Goal: Feedback & Contribution: Leave review/rating

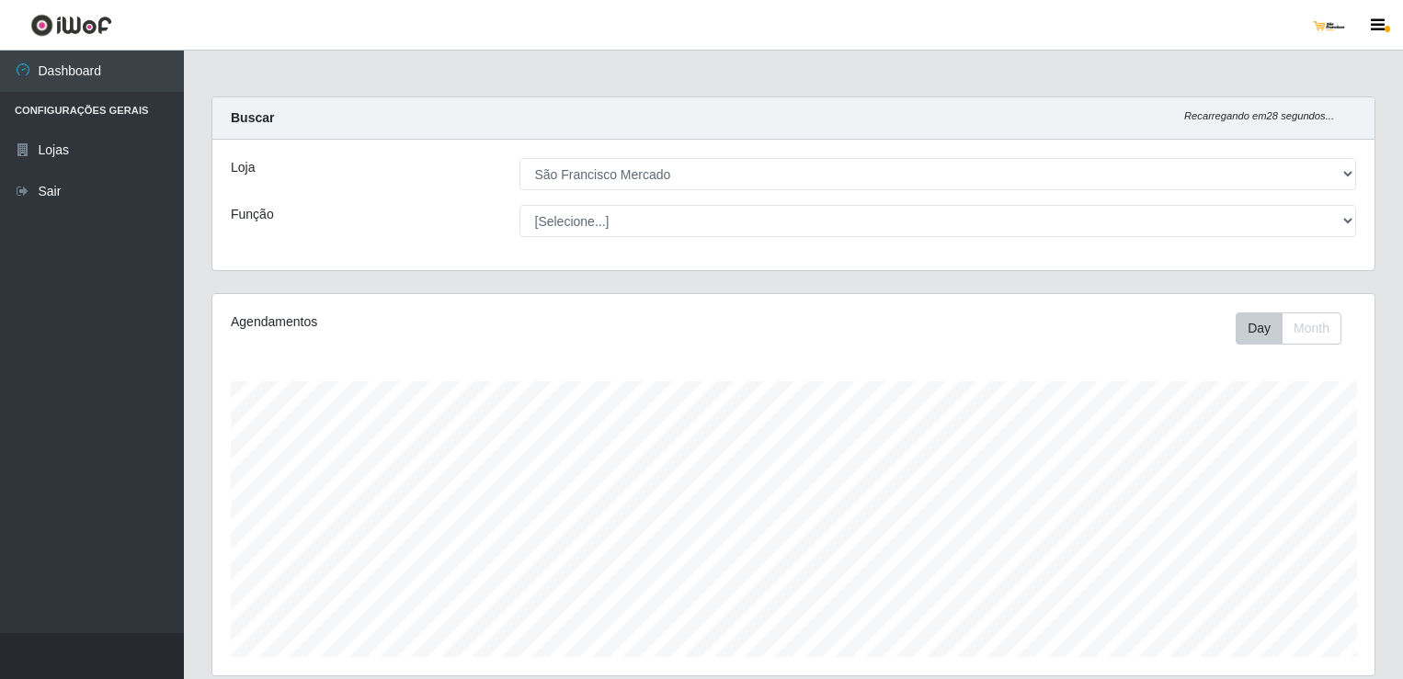
select select "168"
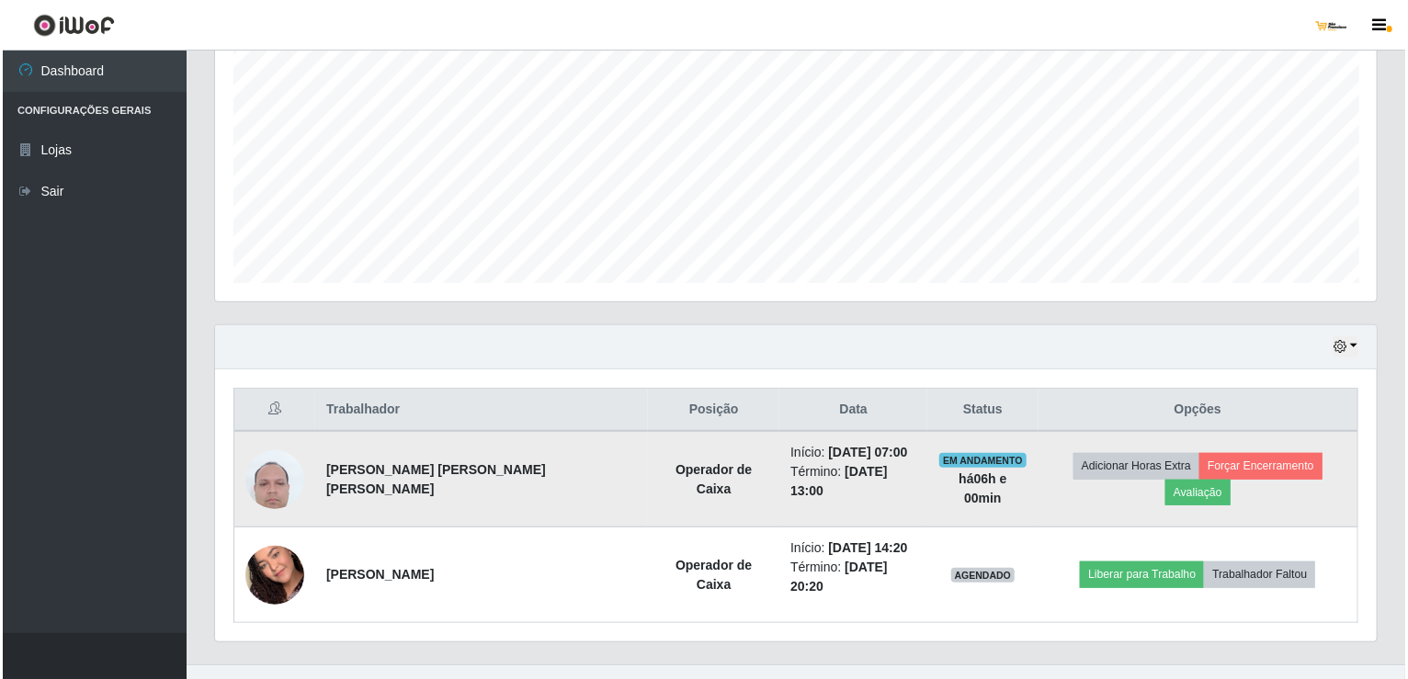
scroll to position [381, 1162]
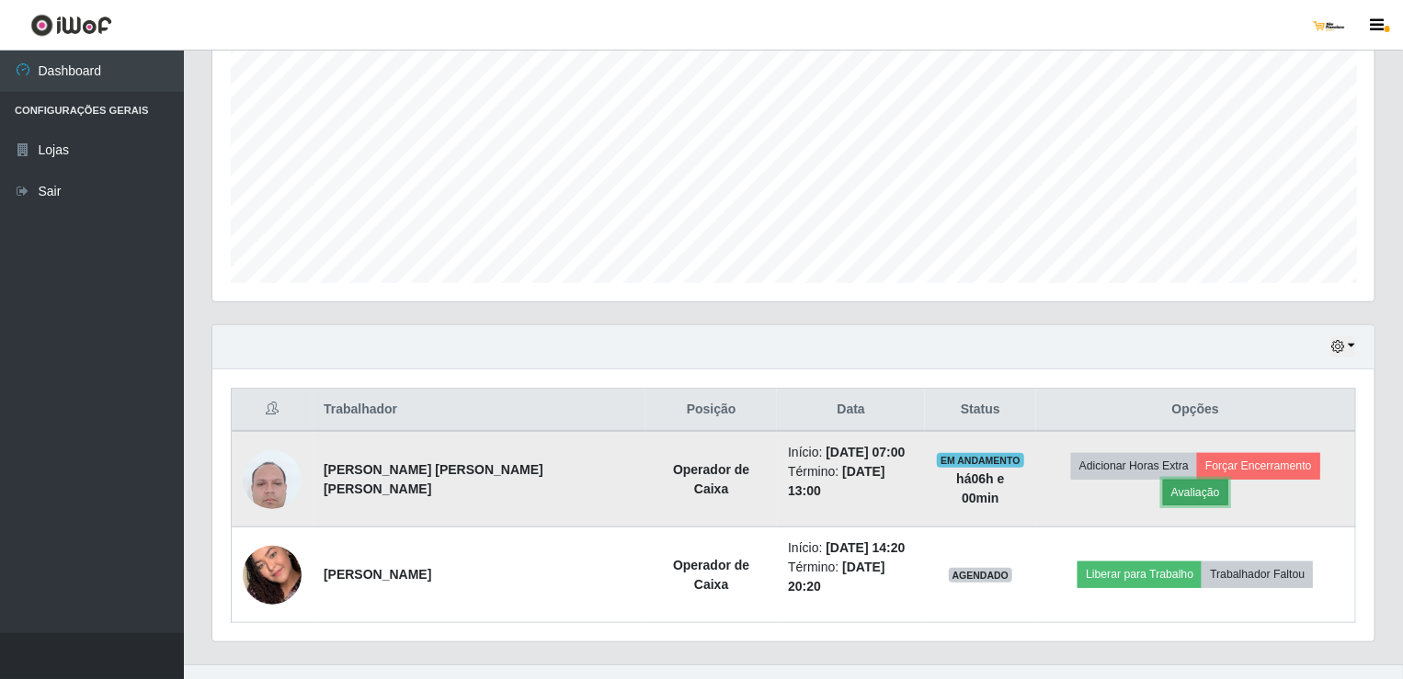
click at [1228, 480] on button "Avaliação" at bounding box center [1195, 493] width 65 height 26
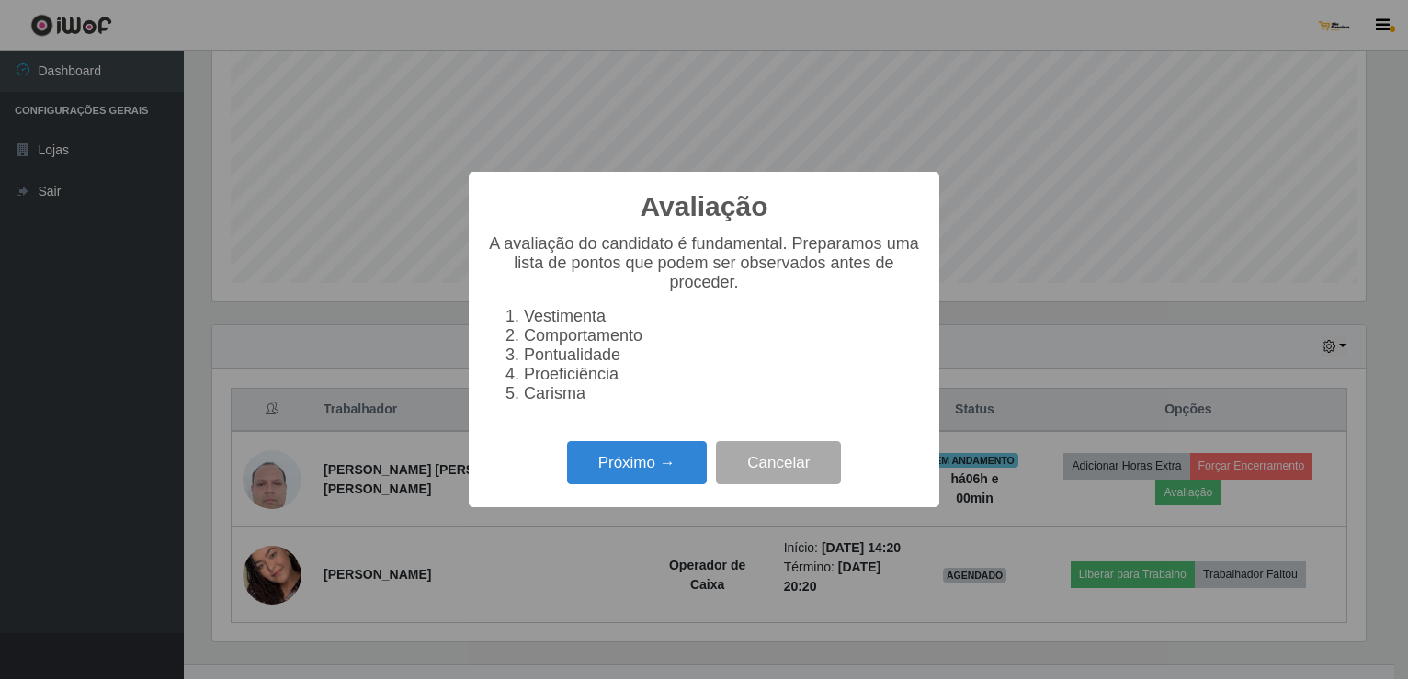
scroll to position [381, 1155]
click at [627, 470] on button "Próximo →" at bounding box center [637, 462] width 140 height 43
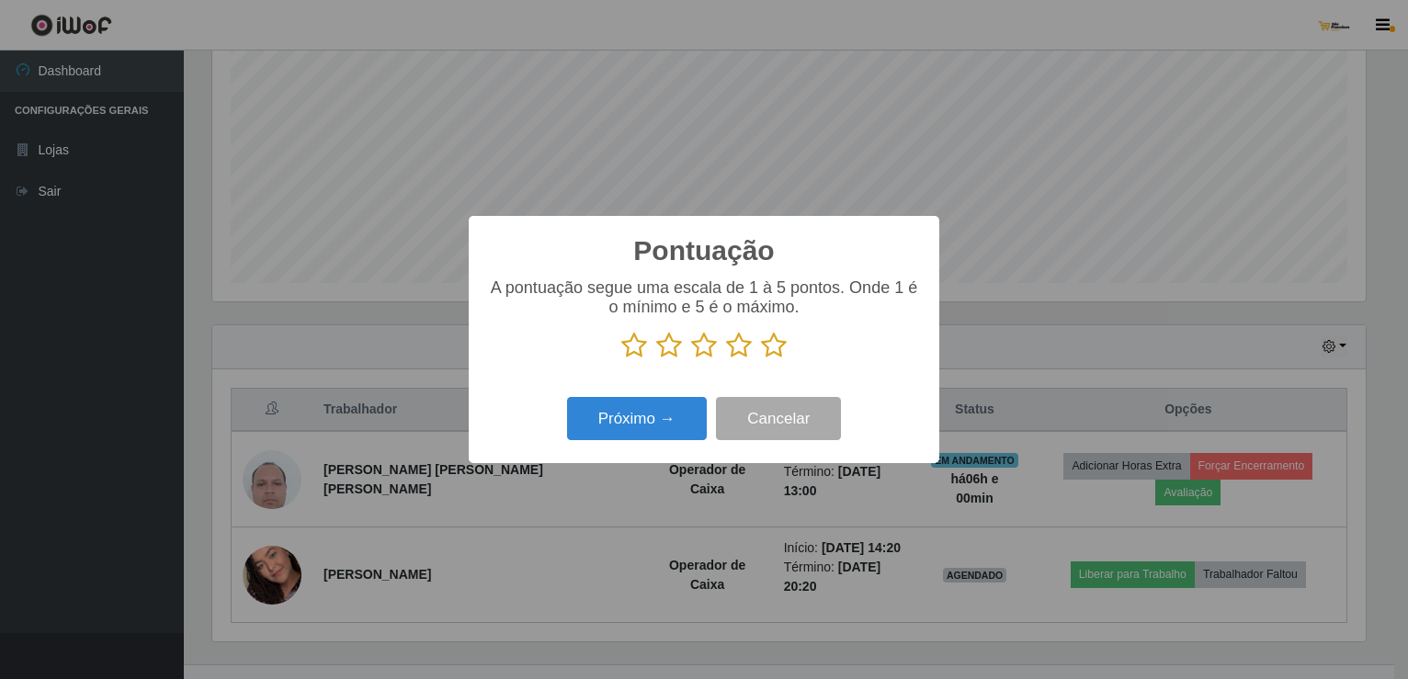
click at [769, 340] on icon at bounding box center [774, 346] width 26 height 28
click at [761, 359] on input "radio" at bounding box center [761, 359] width 0 height 0
click at [684, 418] on button "Próximo →" at bounding box center [637, 418] width 140 height 43
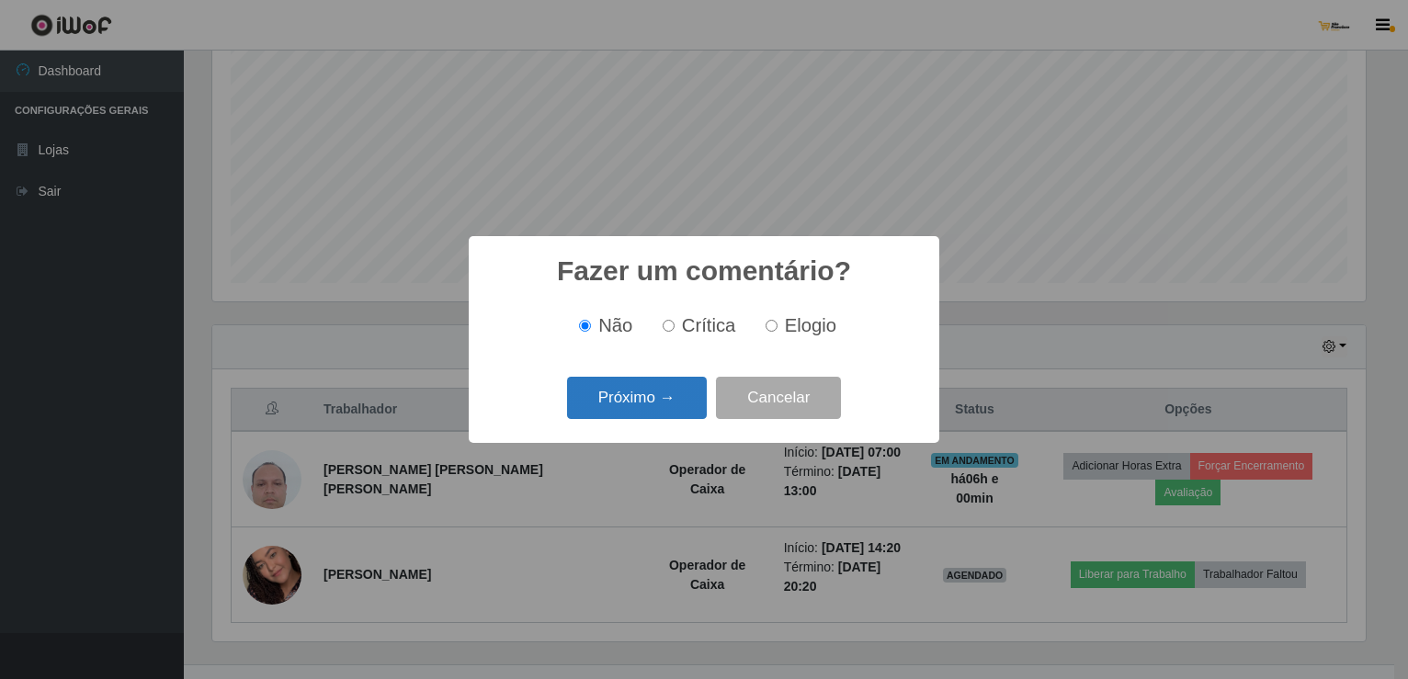
click at [684, 418] on button "Próximo →" at bounding box center [637, 398] width 140 height 43
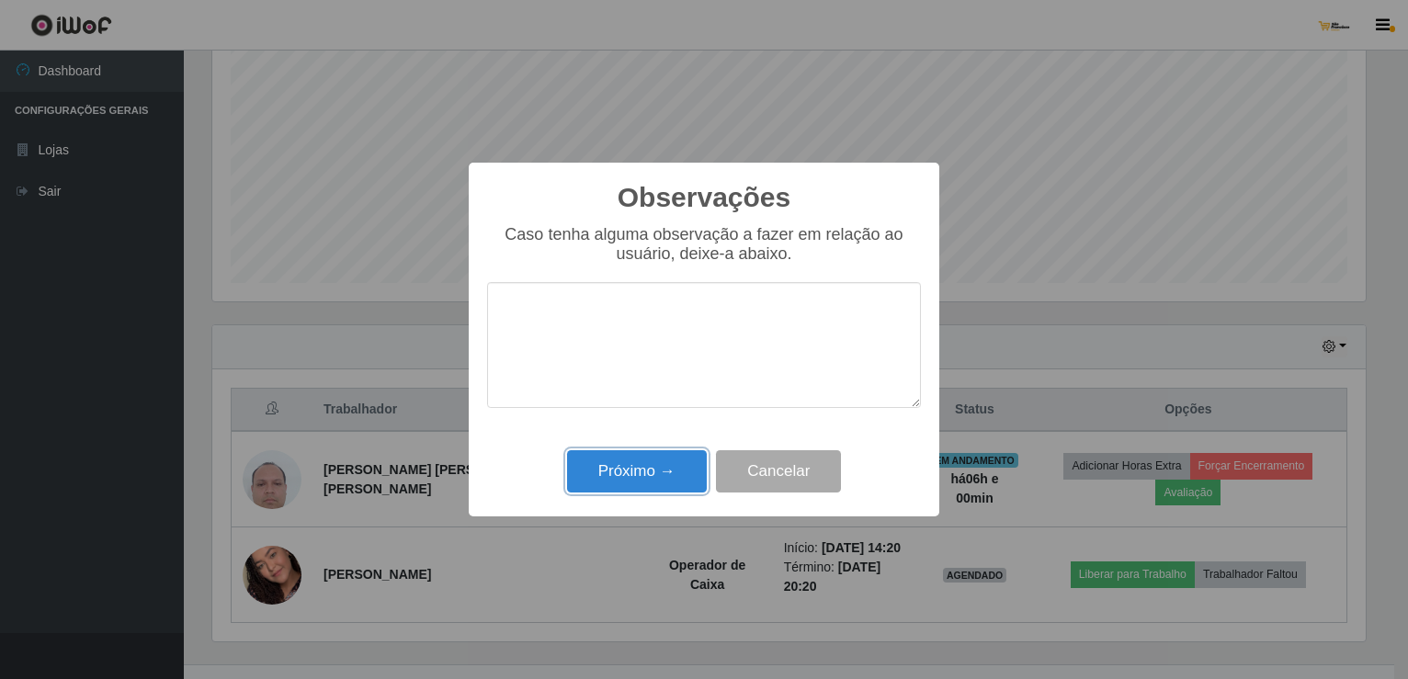
click at [679, 471] on button "Próximo →" at bounding box center [637, 471] width 140 height 43
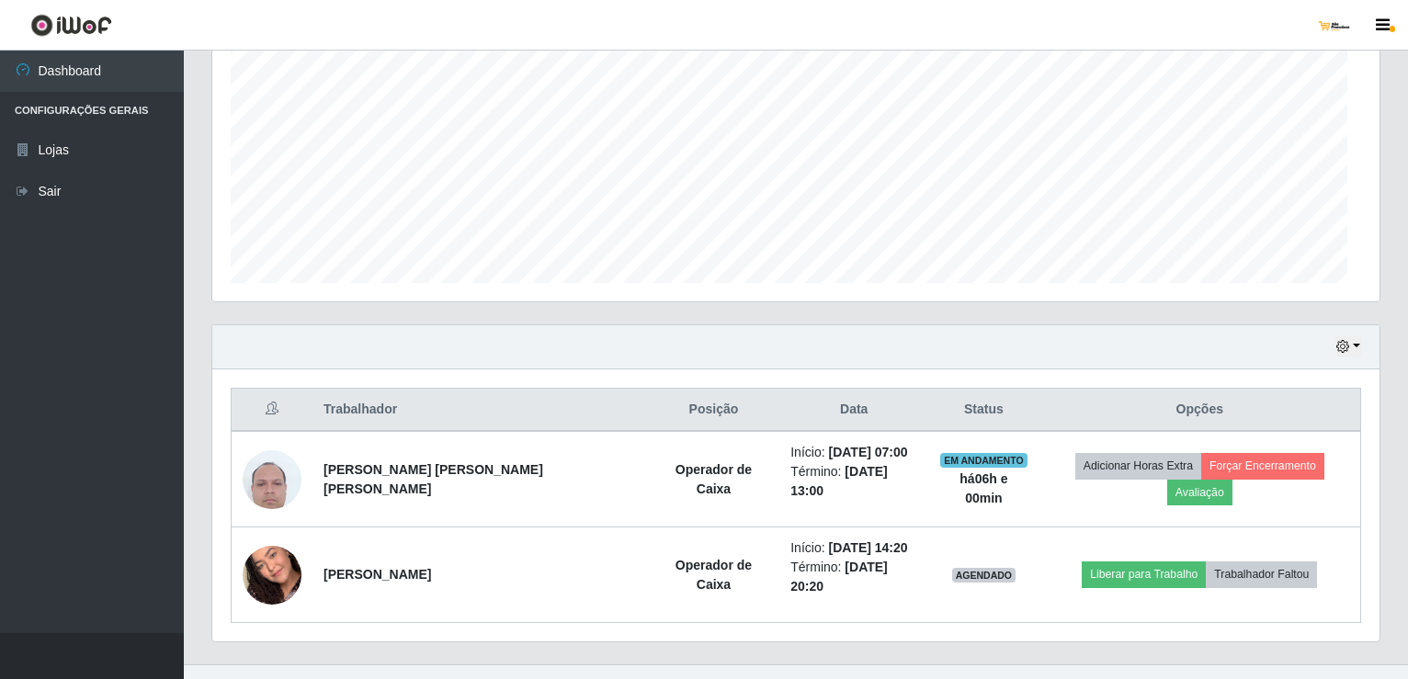
scroll to position [381, 1162]
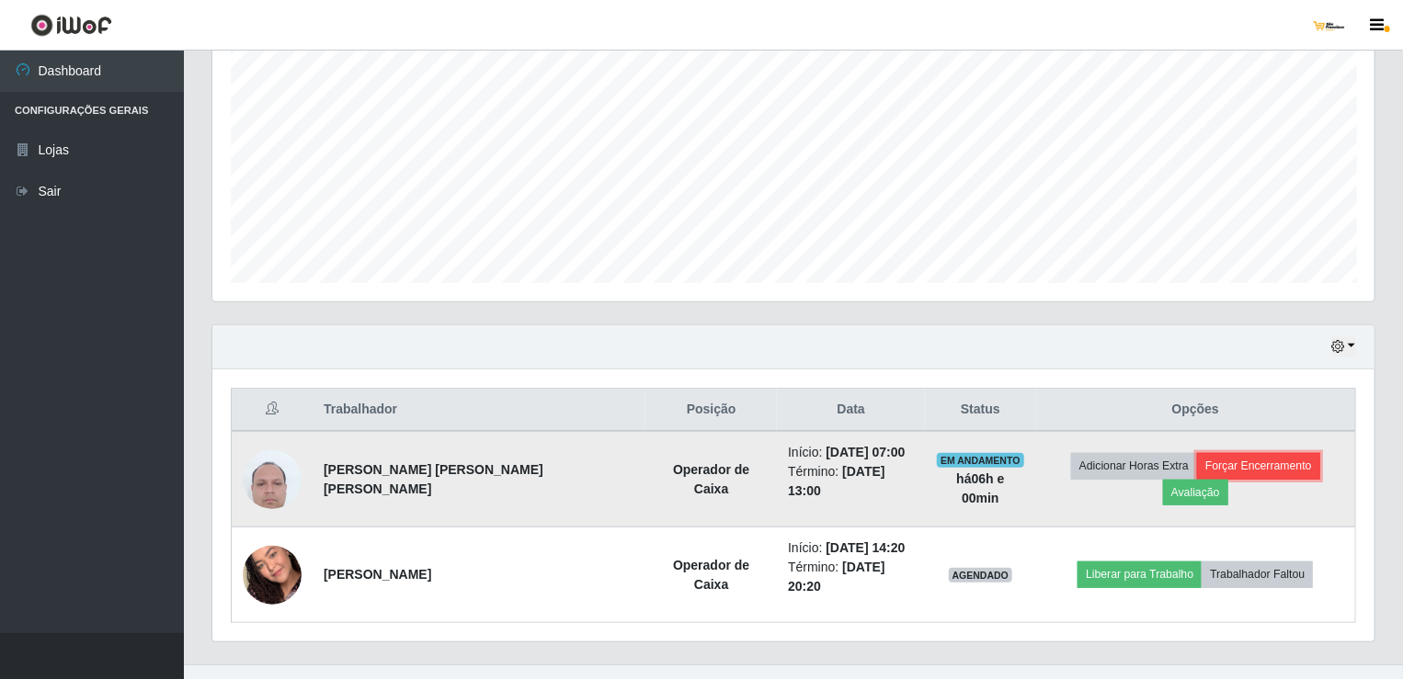
click at [1198, 472] on button "Forçar Encerramento" at bounding box center [1258, 466] width 123 height 26
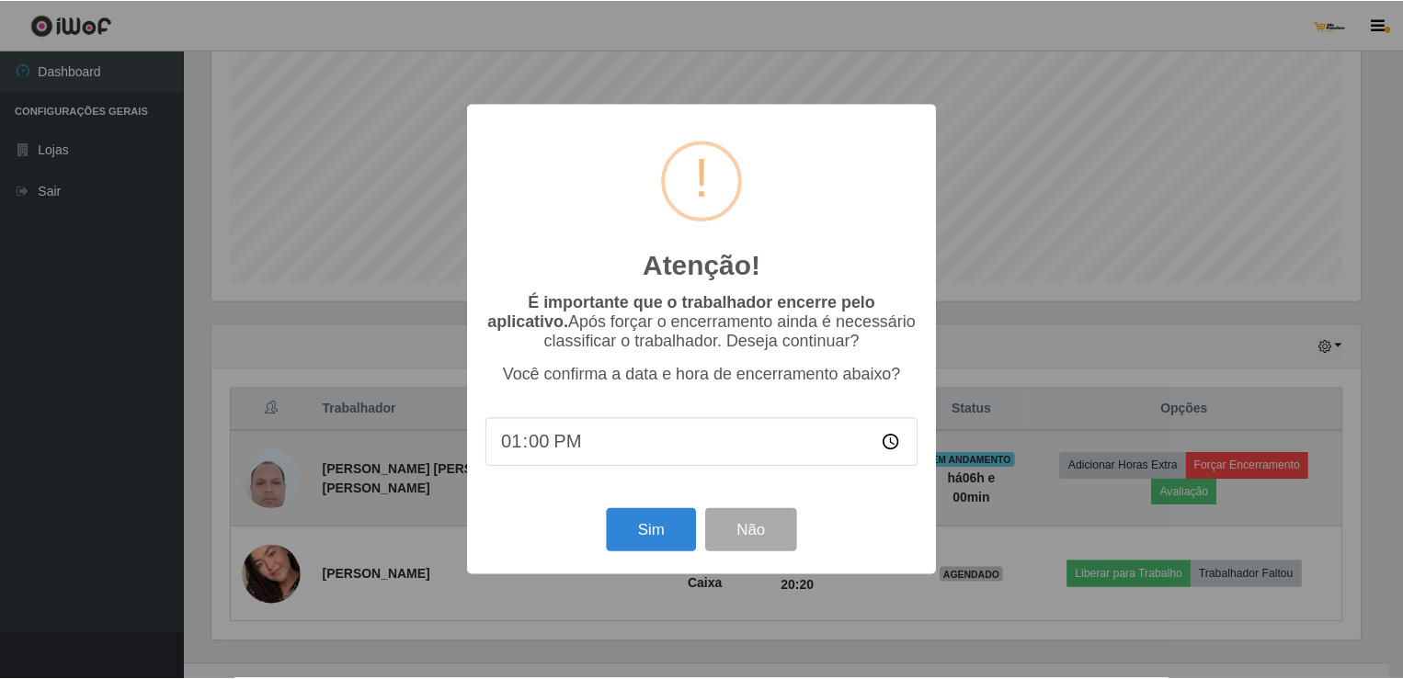
scroll to position [381, 1155]
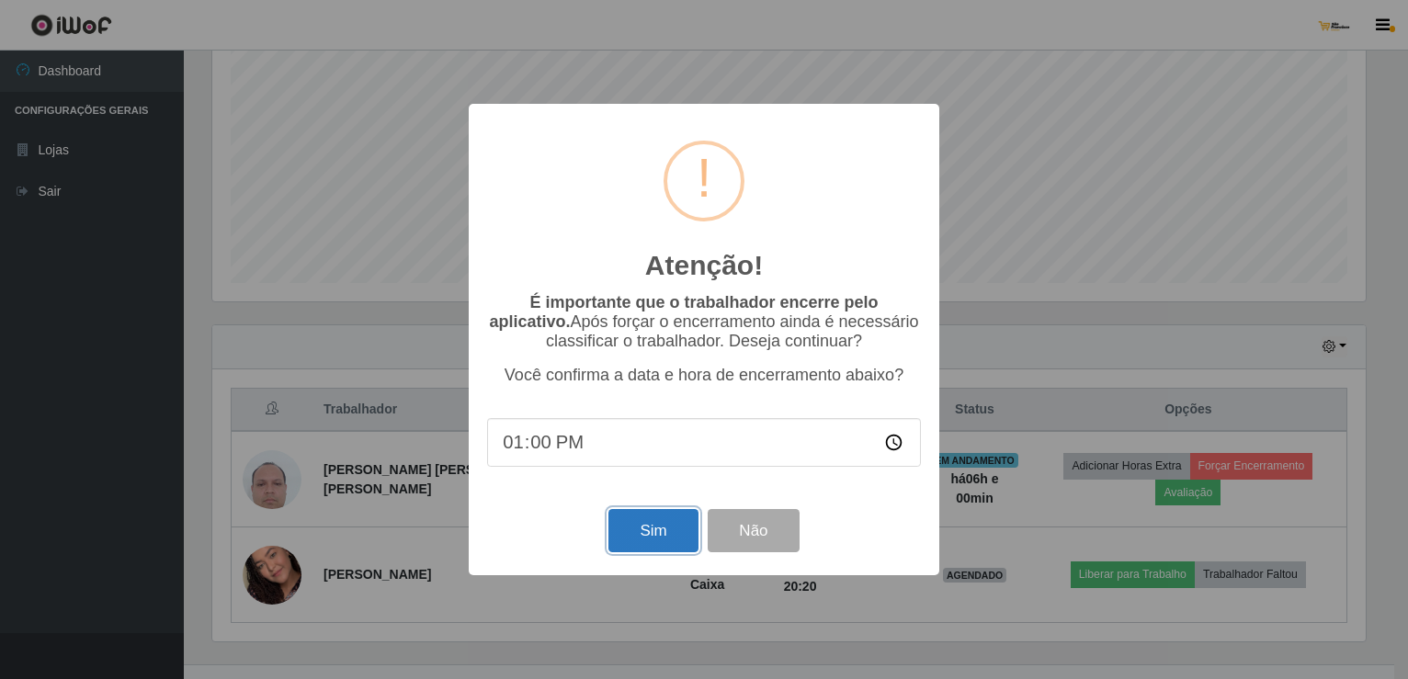
click at [676, 530] on button "Sim" at bounding box center [653, 530] width 89 height 43
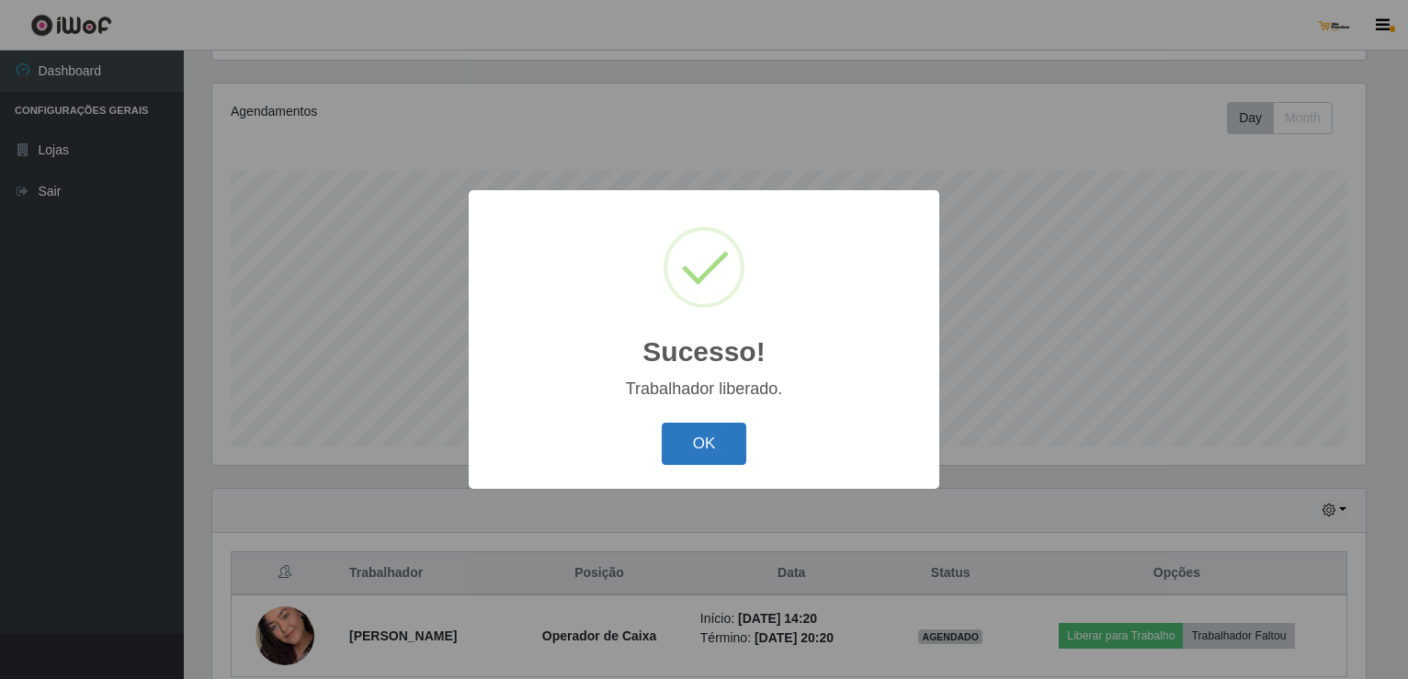
click at [713, 438] on button "OK" at bounding box center [704, 444] width 85 height 43
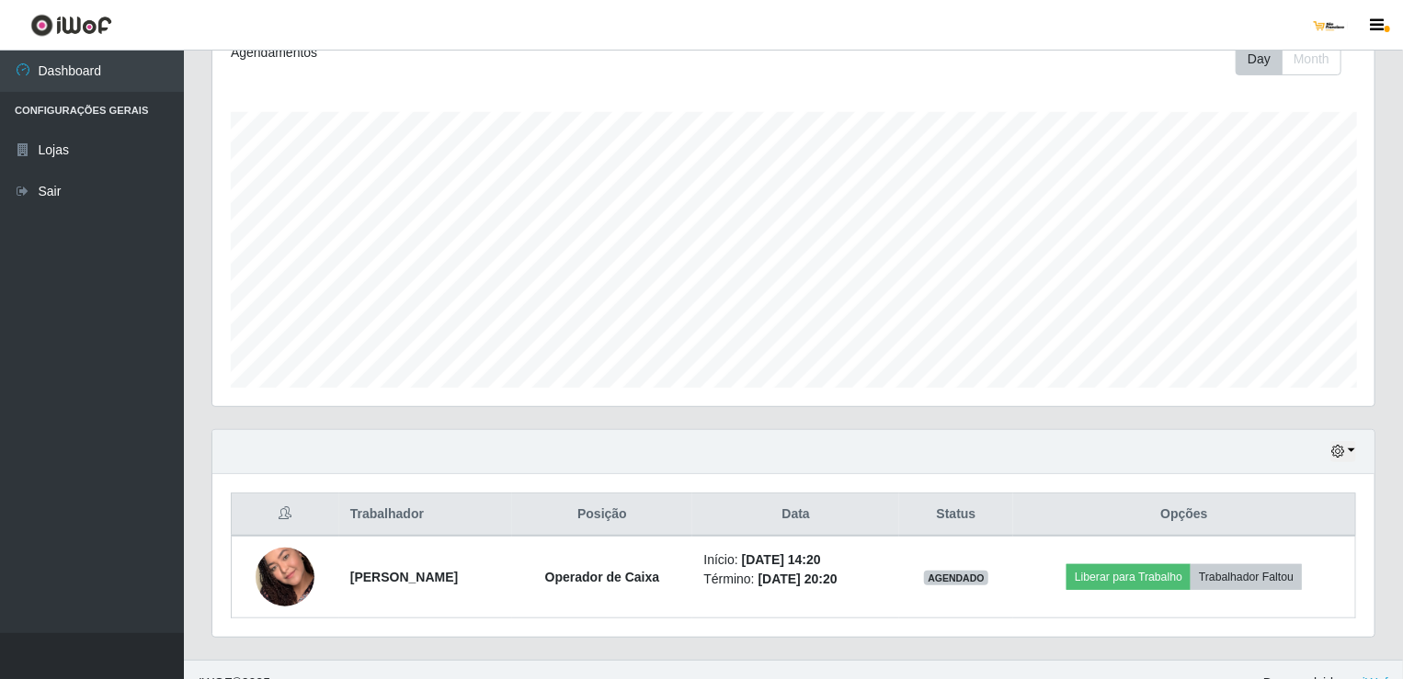
scroll to position [292, 0]
